Goal: Task Accomplishment & Management: Manage account settings

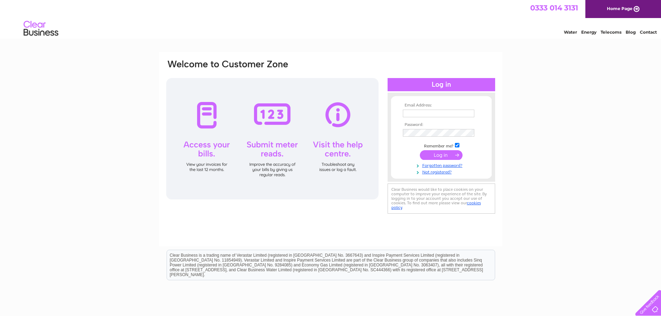
type input "sophie@ampselectrical.co.uk"
click at [442, 153] on input "submit" at bounding box center [441, 155] width 43 height 10
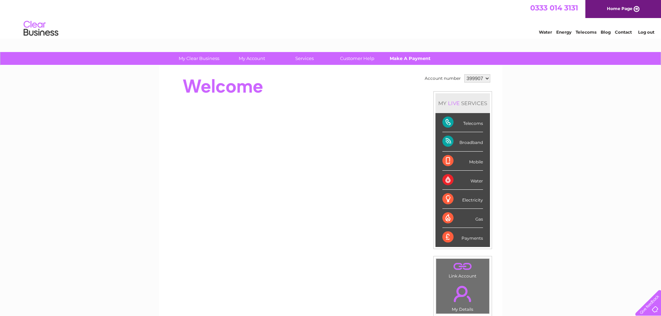
click at [416, 59] on link "Make A Payment" at bounding box center [410, 58] width 57 height 13
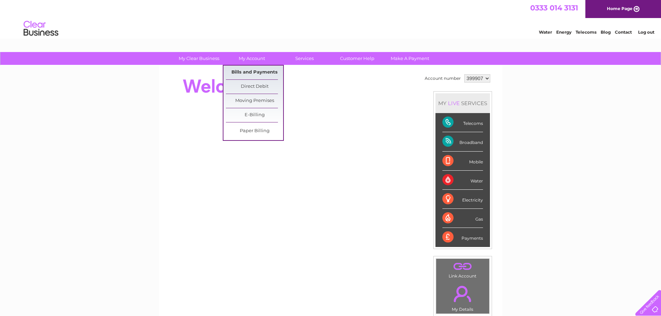
click at [249, 73] on link "Bills and Payments" at bounding box center [254, 73] width 57 height 14
click at [251, 72] on link "Bills and Payments" at bounding box center [254, 73] width 57 height 14
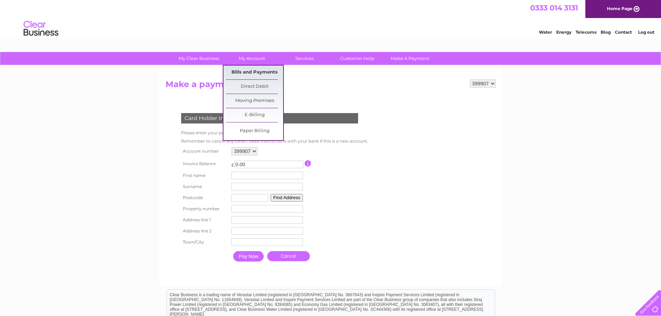
click at [249, 68] on link "Bills and Payments" at bounding box center [254, 73] width 57 height 14
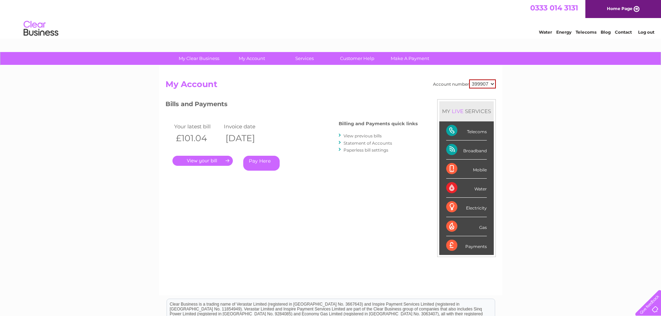
click at [211, 162] on link "." at bounding box center [203, 161] width 60 height 10
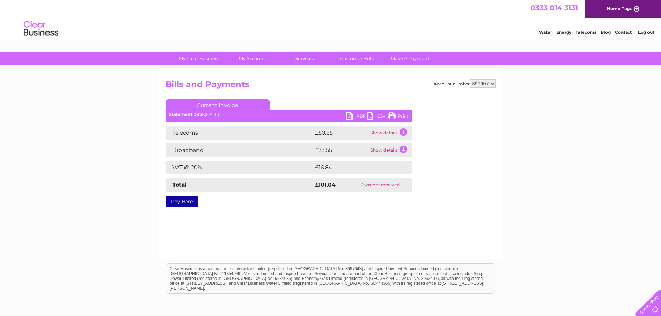
click at [356, 117] on link "PDF" at bounding box center [356, 117] width 21 height 10
